Goal: Task Accomplishment & Management: Manage account settings

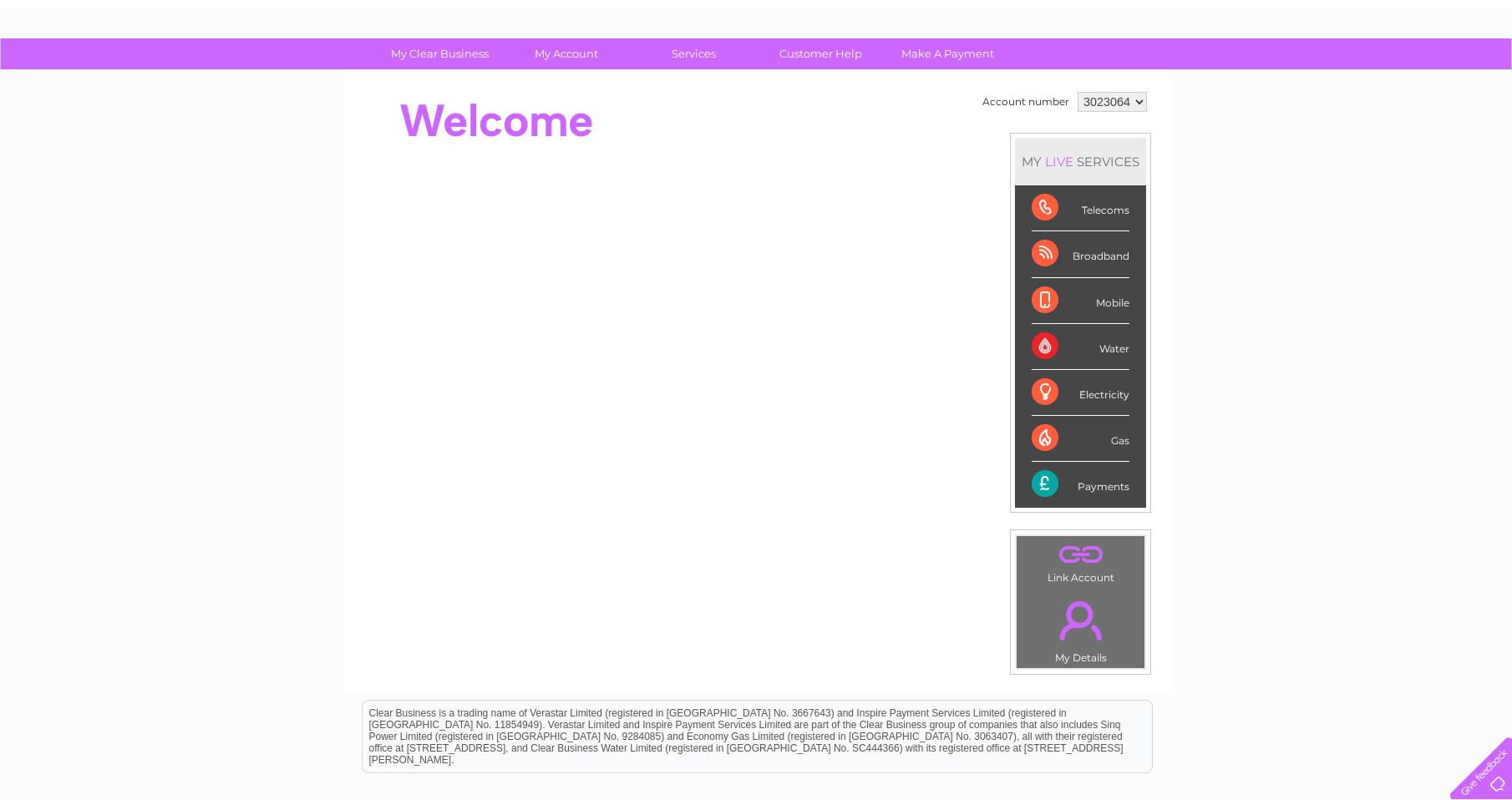
scroll to position [167, 0]
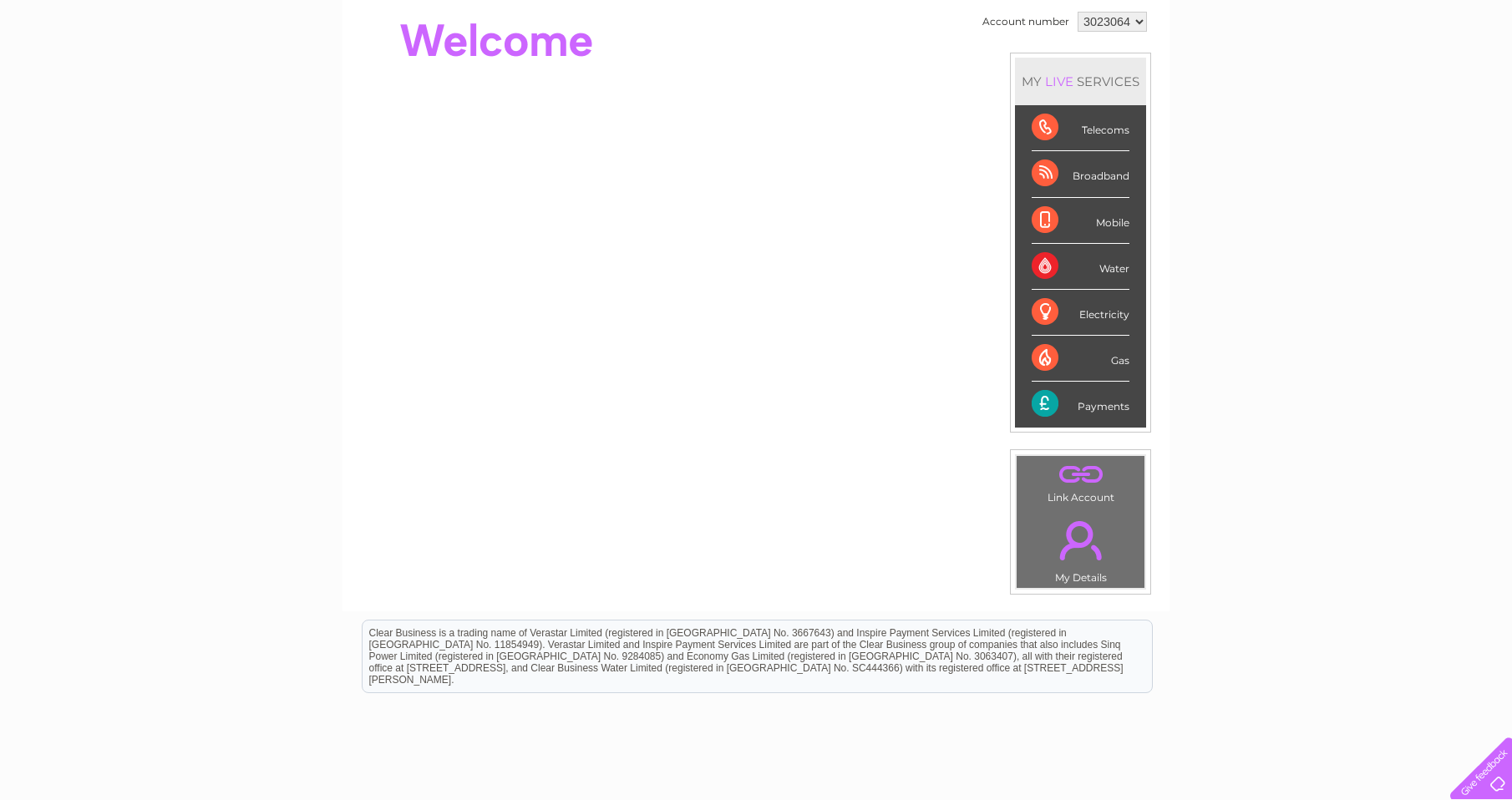
click at [1107, 405] on div "Payments" at bounding box center [1080, 404] width 98 height 45
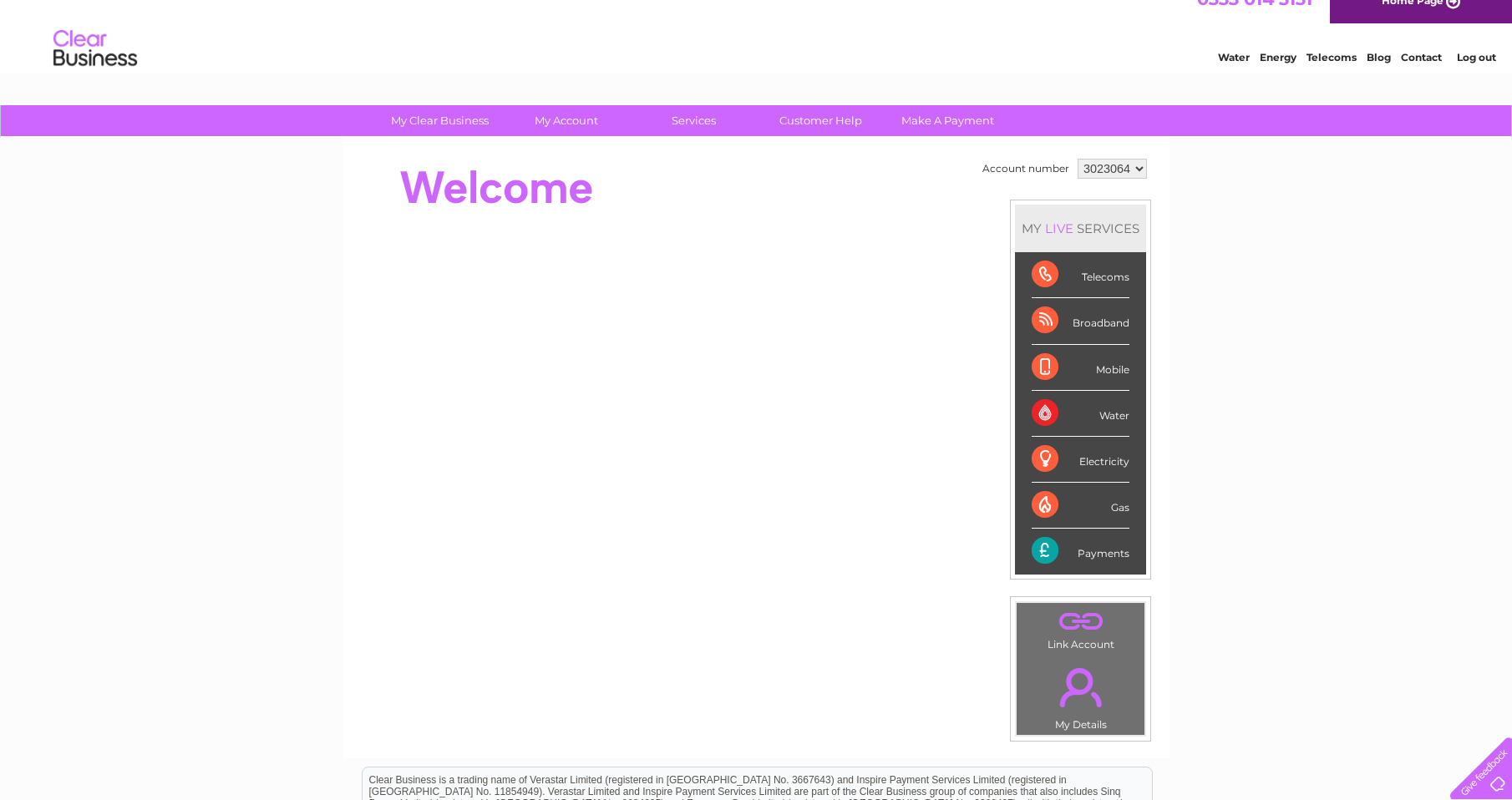
scroll to position [0, 0]
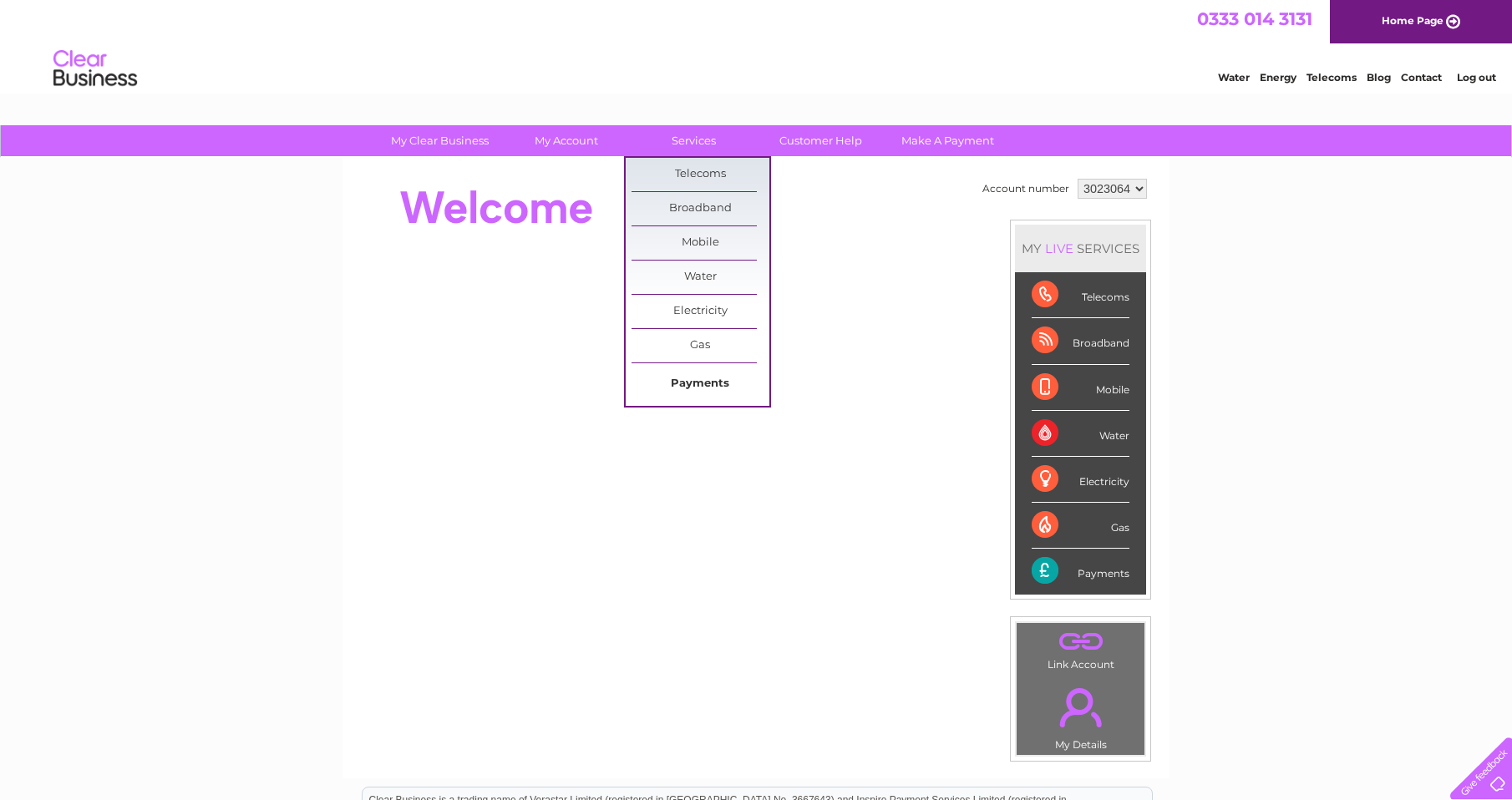
click at [684, 380] on link "Payments" at bounding box center [699, 384] width 138 height 34
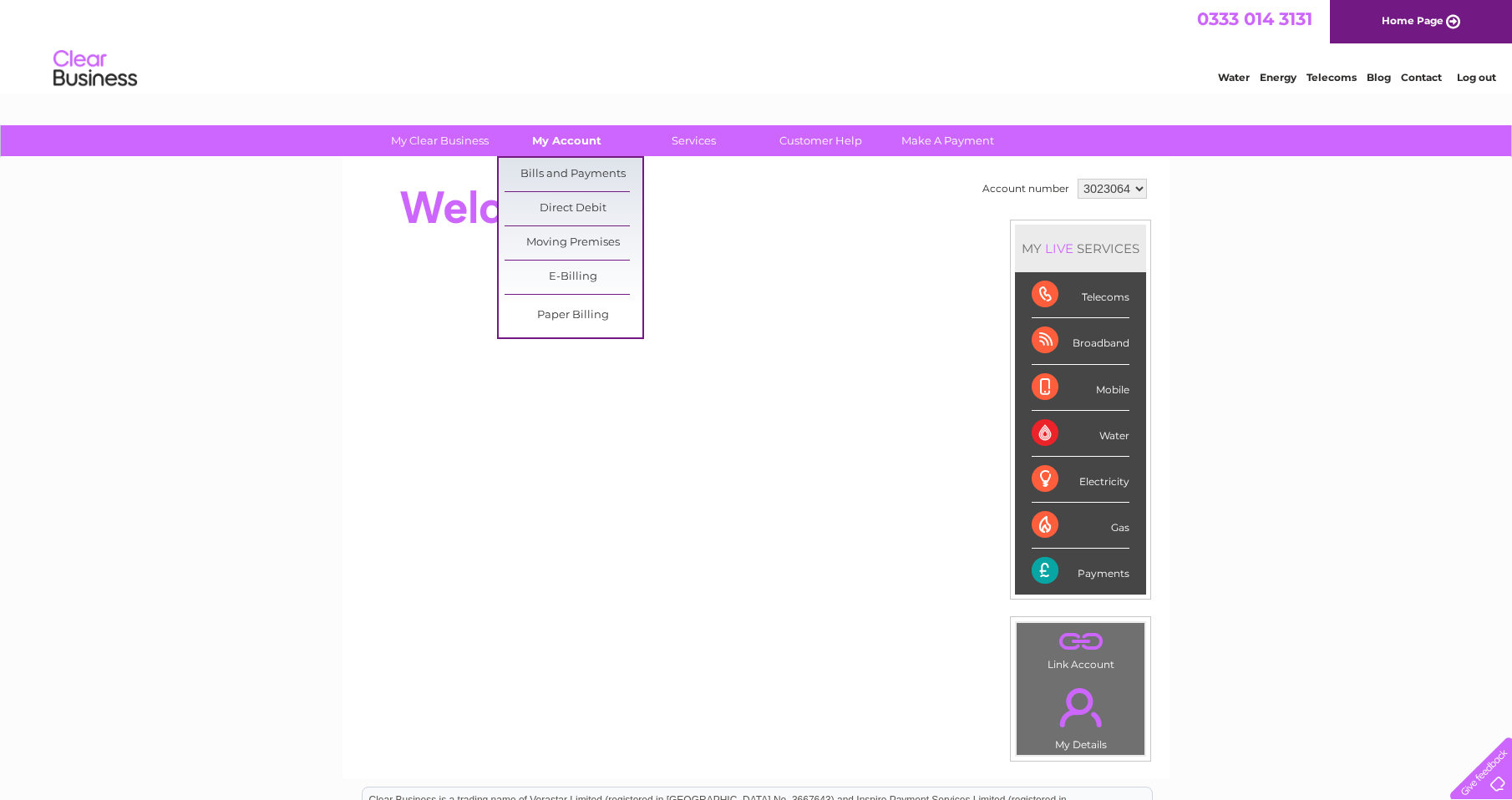
click at [552, 137] on link "My Account" at bounding box center [566, 140] width 138 height 31
click at [560, 167] on link "Bills and Payments" at bounding box center [573, 175] width 138 height 34
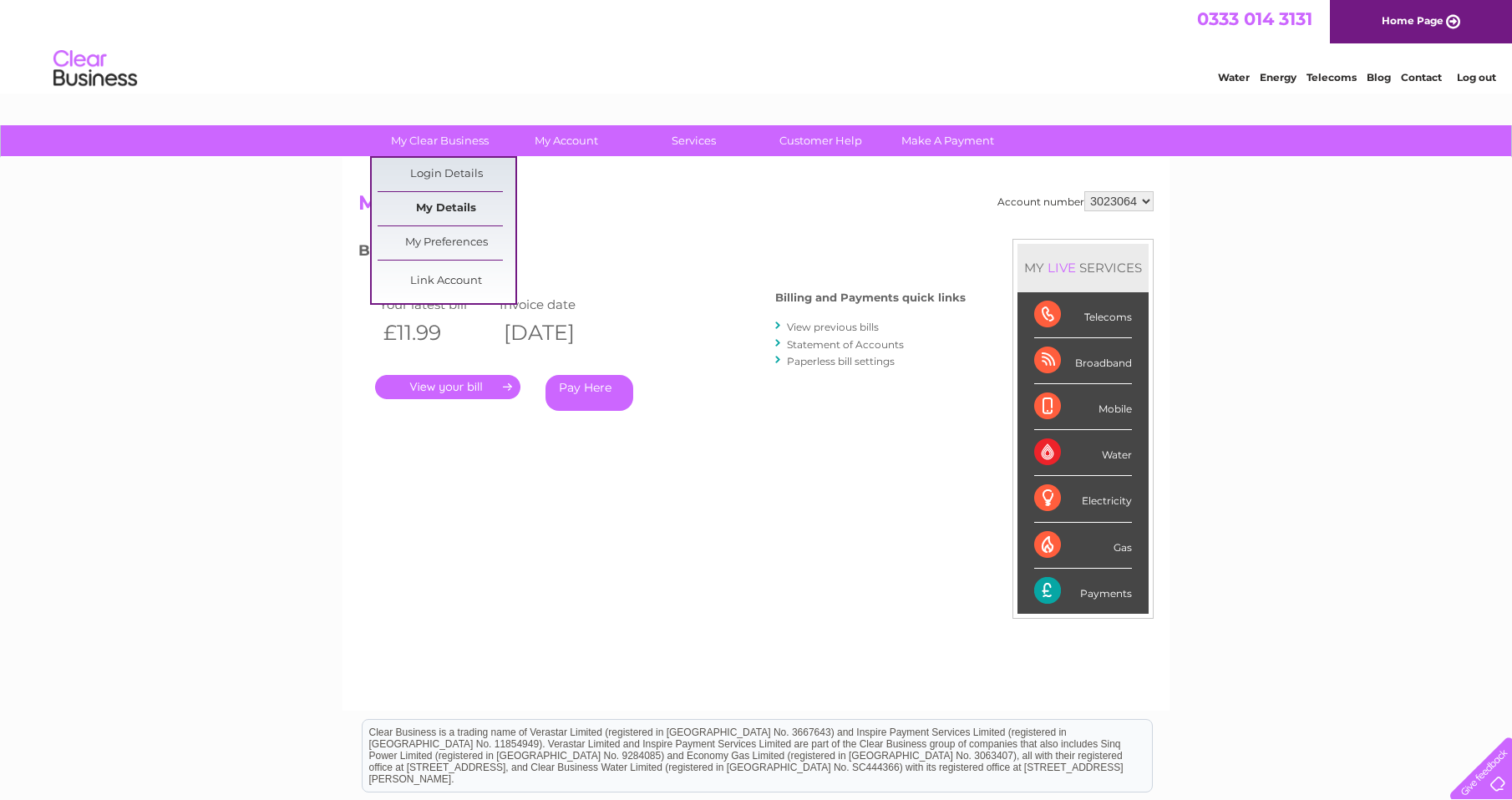
click at [444, 208] on link "My Details" at bounding box center [446, 209] width 138 height 34
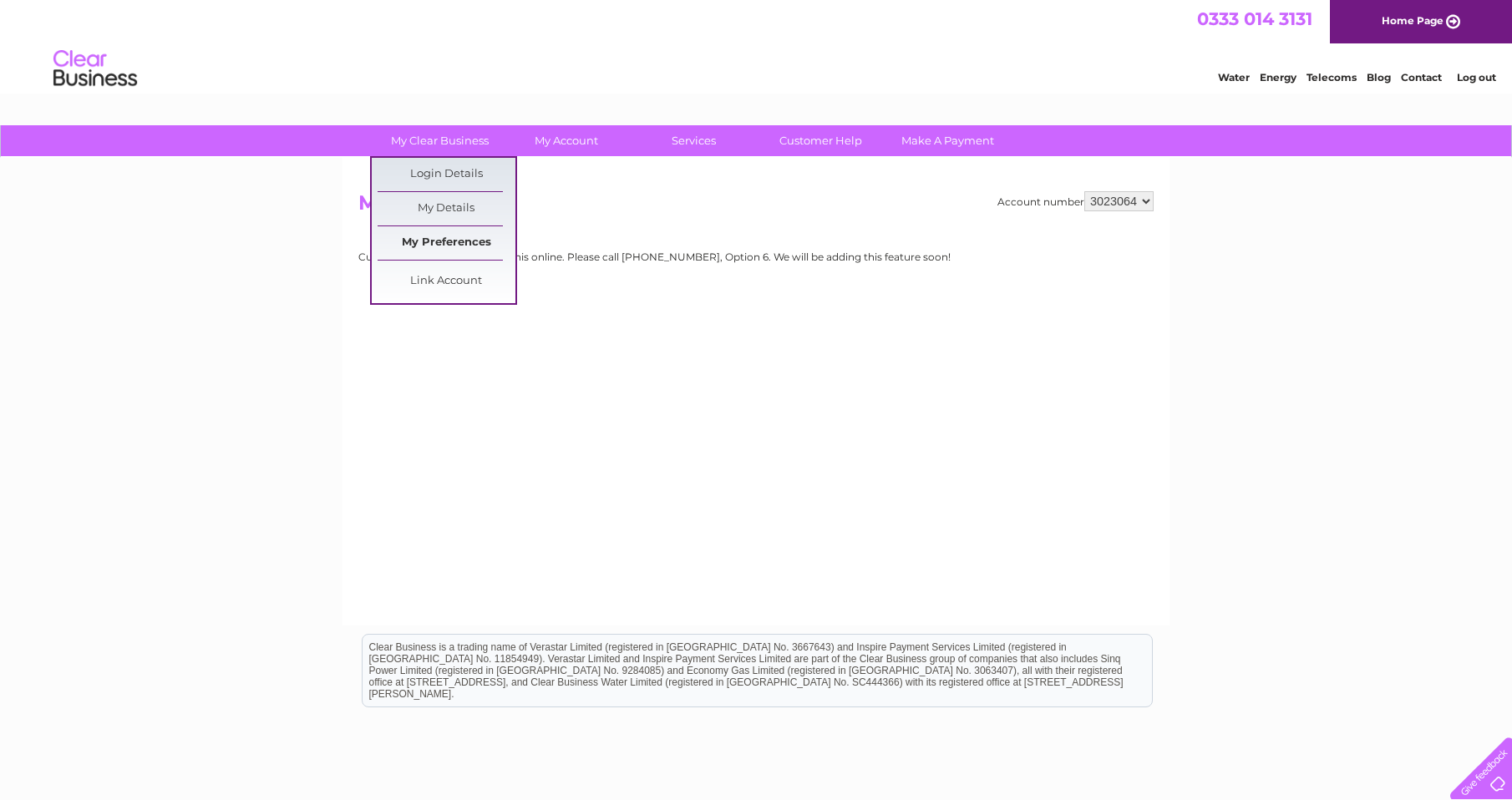
click at [454, 248] on link "My Preferences" at bounding box center [446, 243] width 138 height 34
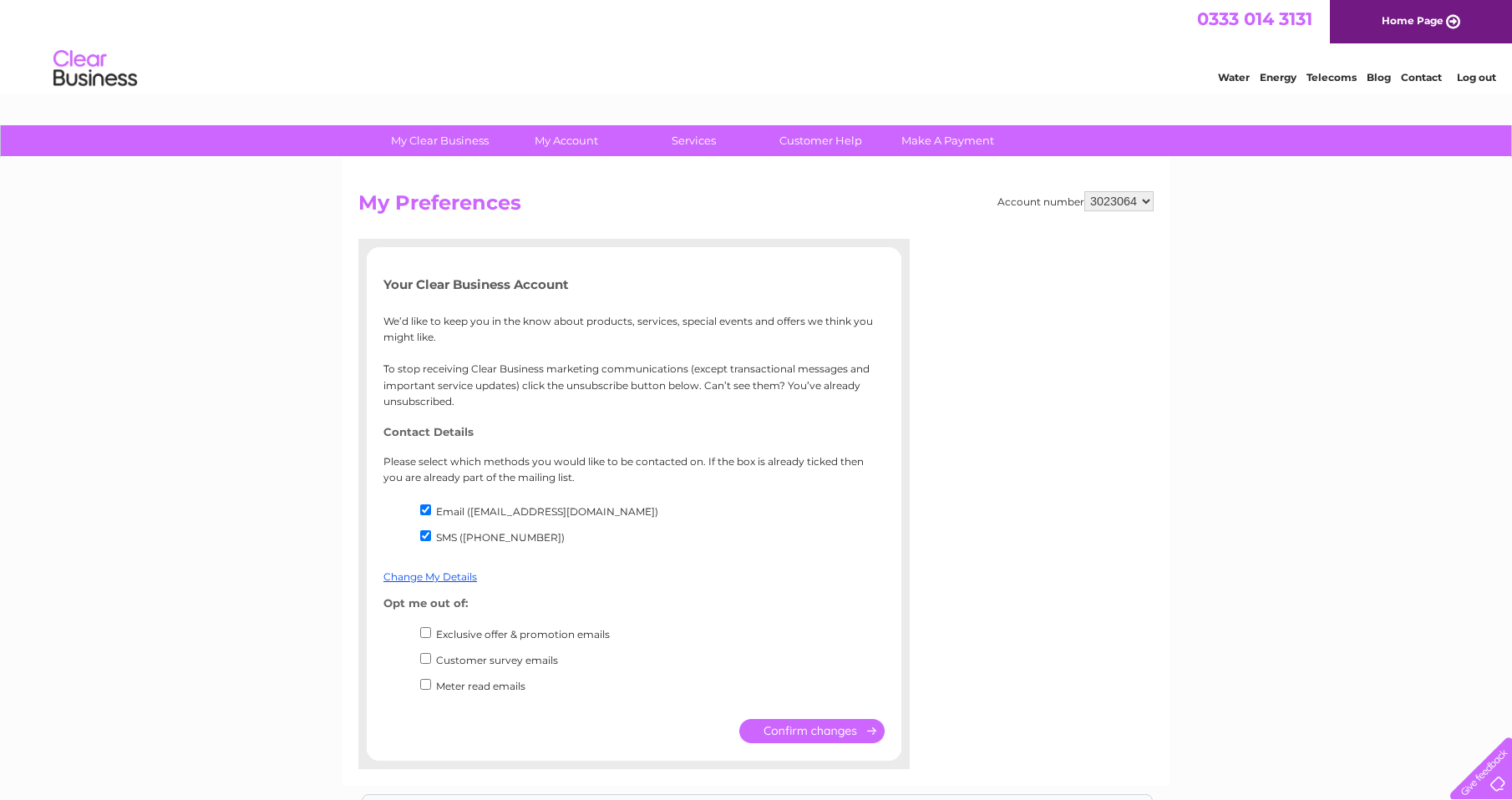
click at [1135, 206] on select "3023064" at bounding box center [1118, 201] width 69 height 20
click at [1337, 281] on div "My Clear Business Login Details My Details My Preferences Link Account My Accou…" at bounding box center [756, 598] width 1512 height 946
click at [918, 193] on h2 "My Preferences" at bounding box center [755, 207] width 795 height 32
click at [825, 147] on link "Customer Help" at bounding box center [820, 140] width 138 height 31
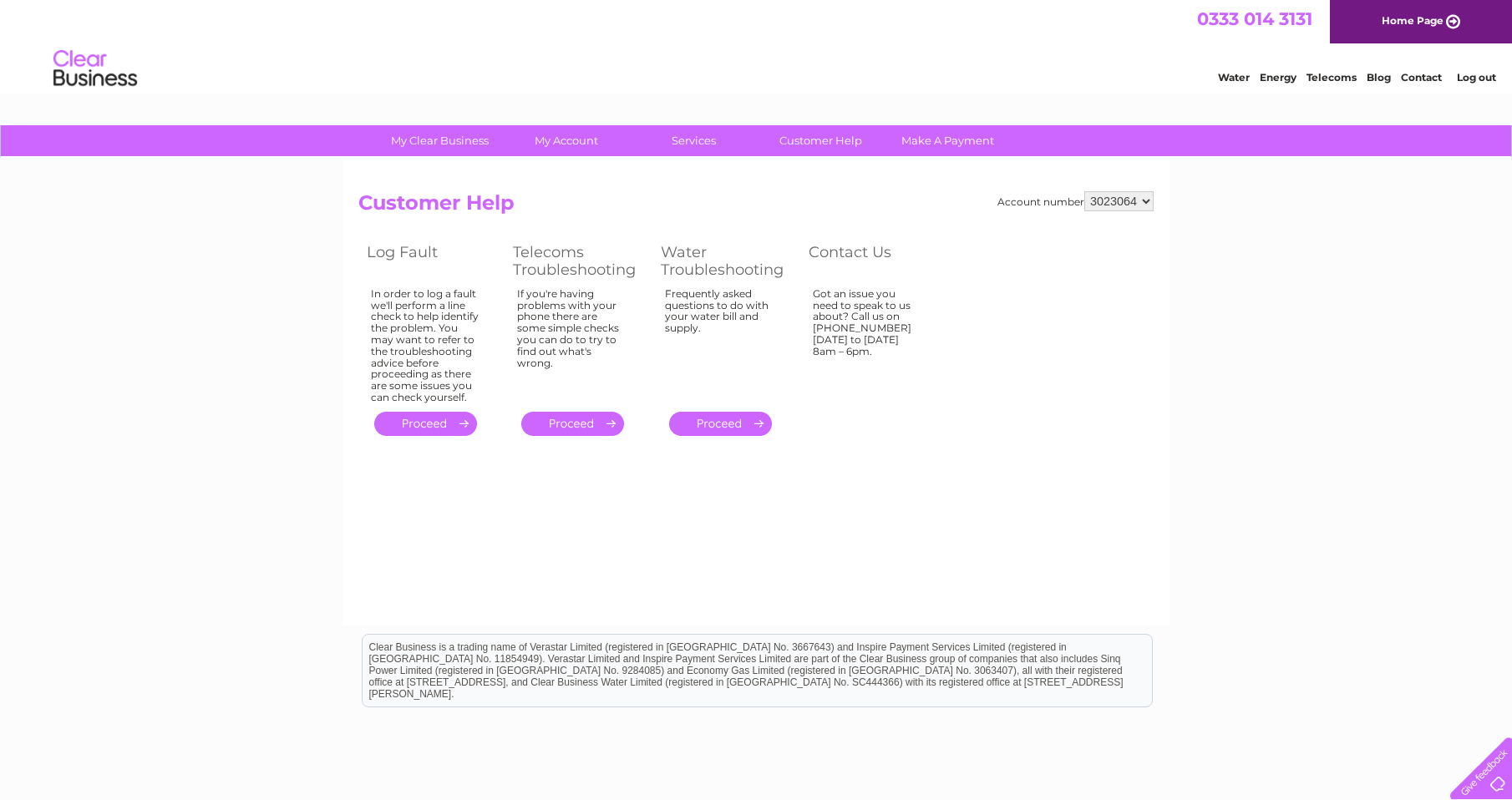
click at [1466, 74] on link "Log out" at bounding box center [1476, 77] width 39 height 13
